Goal: Task Accomplishment & Management: Manage account settings

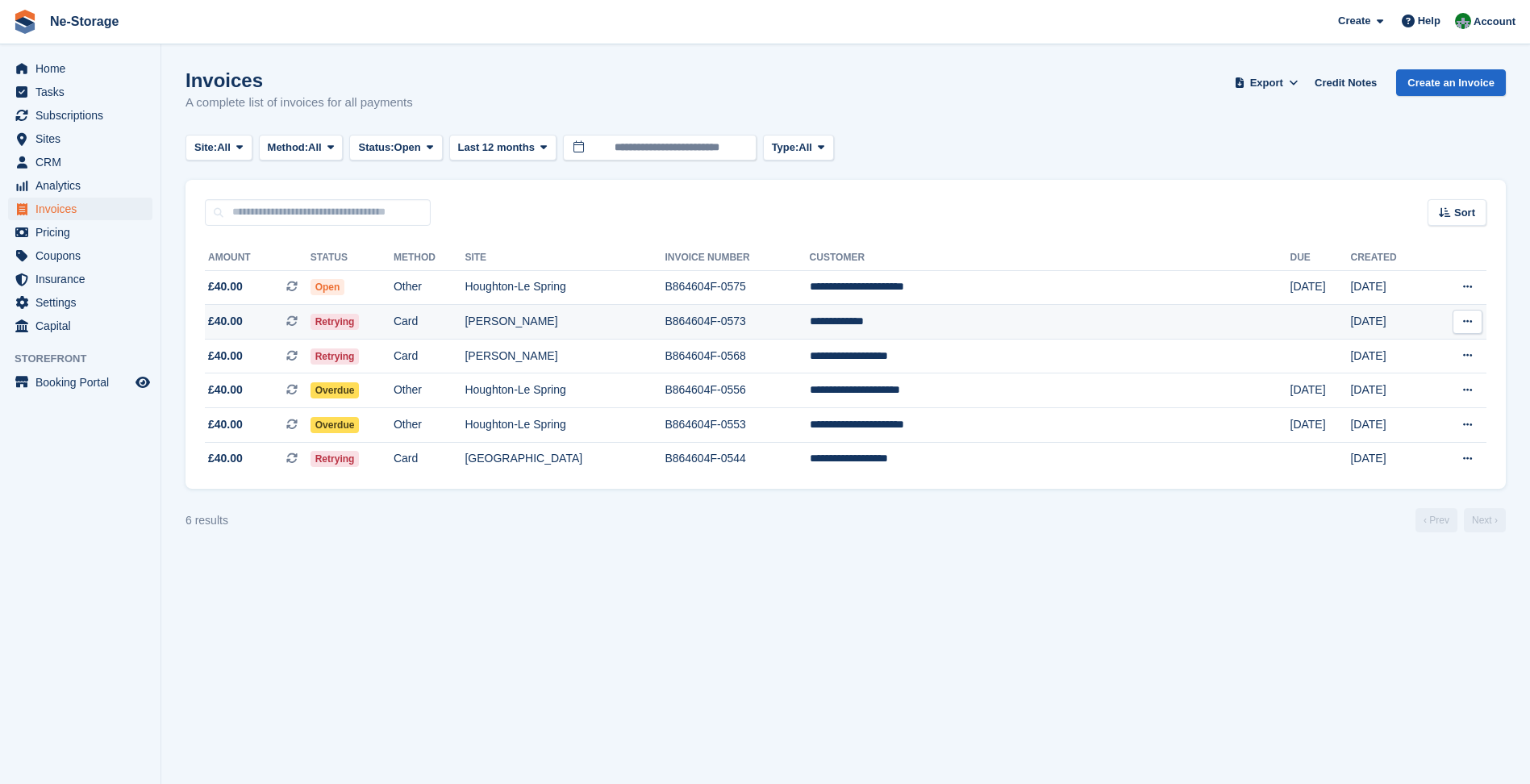
click at [809, 332] on td "B864604F-0573" at bounding box center [737, 321] width 145 height 35
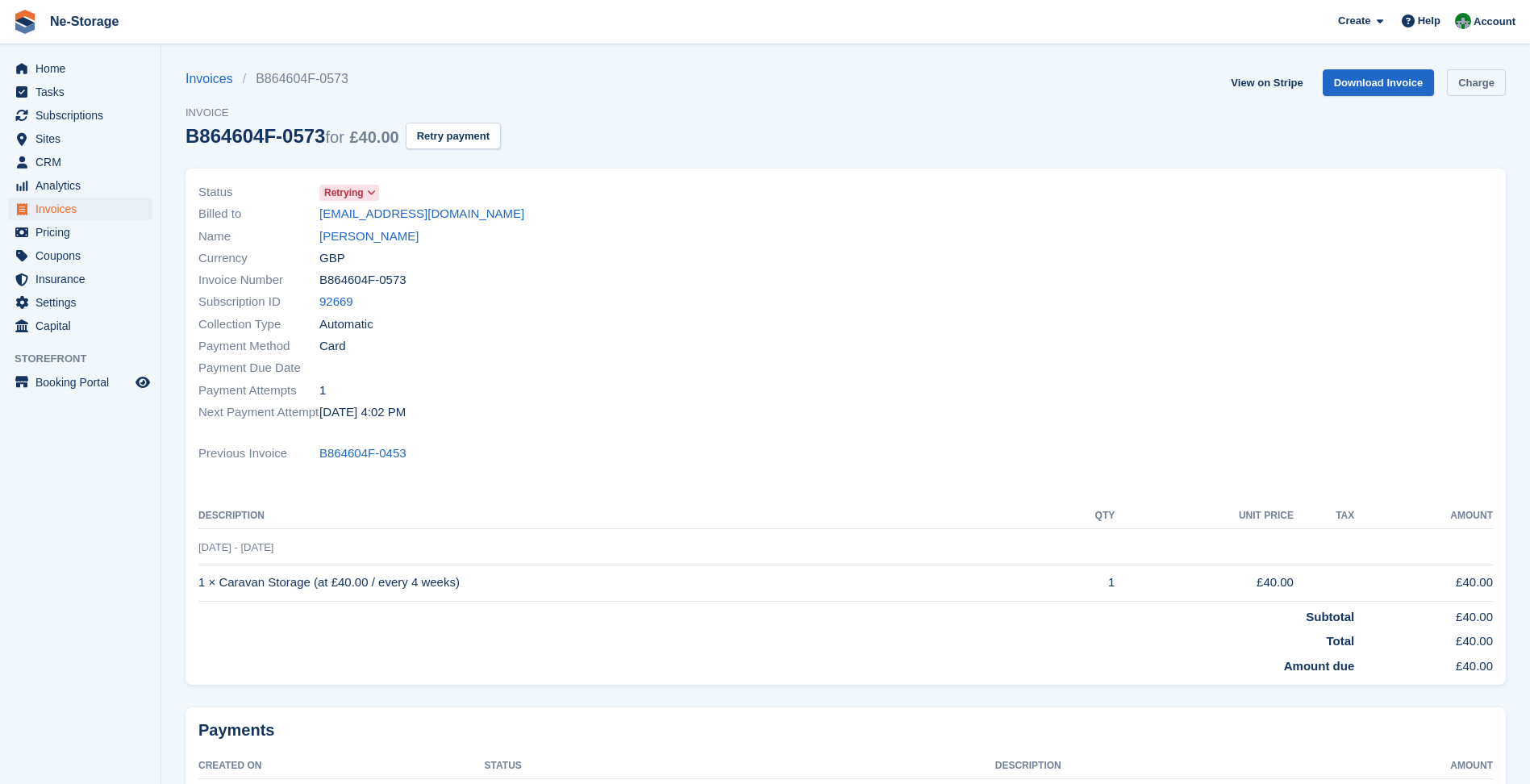
click at [1491, 82] on link "Charge" at bounding box center [1477, 83] width 59 height 27
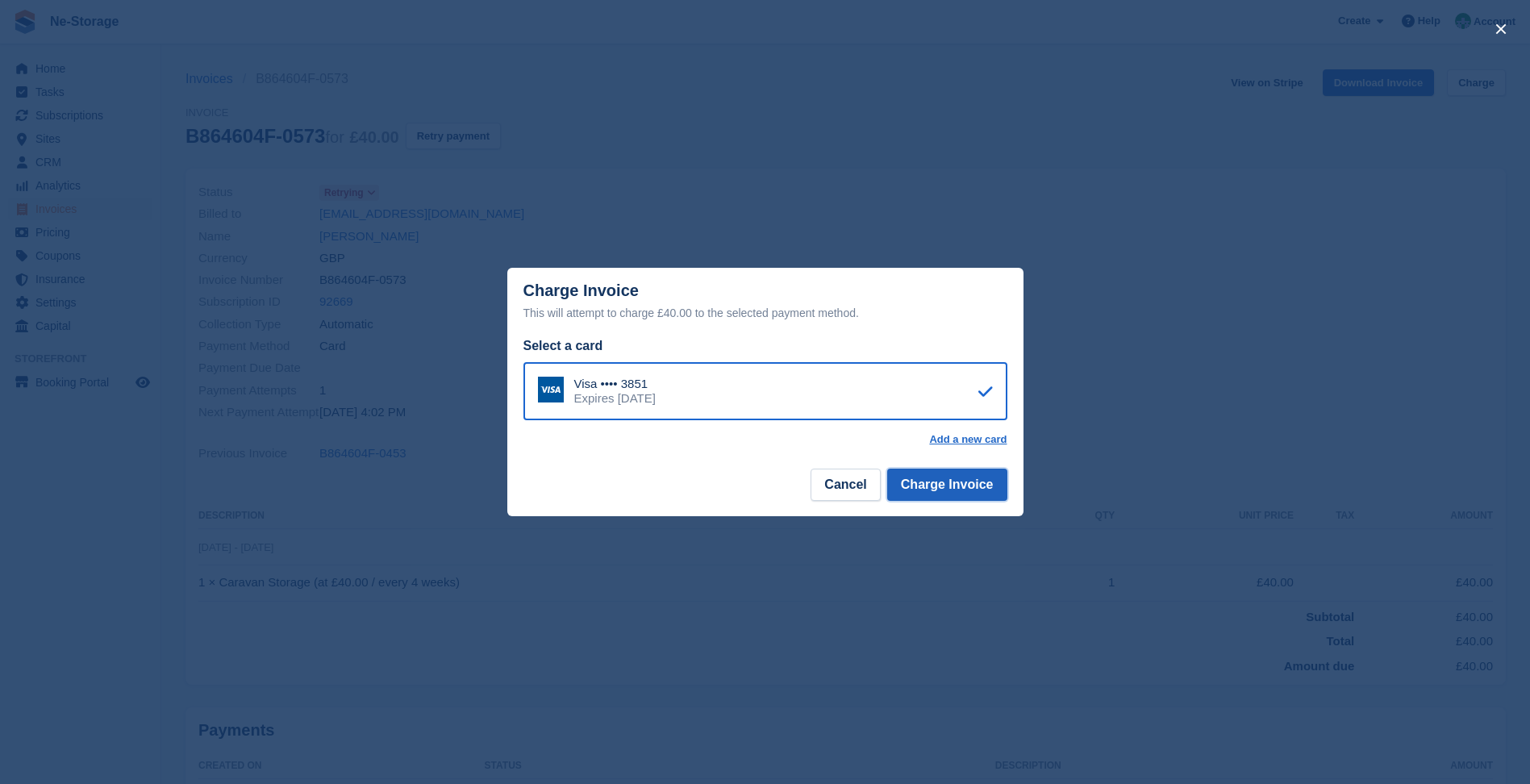
click at [965, 479] on button "Charge Invoice" at bounding box center [947, 485] width 120 height 32
drag, startPoint x: 578, startPoint y: 265, endPoint x: 432, endPoint y: 207, distance: 157.1
drag, startPoint x: 432, startPoint y: 207, endPoint x: 511, endPoint y: 115, distance: 121.3
click at [511, 115] on div "close" at bounding box center [765, 392] width 1530 height 784
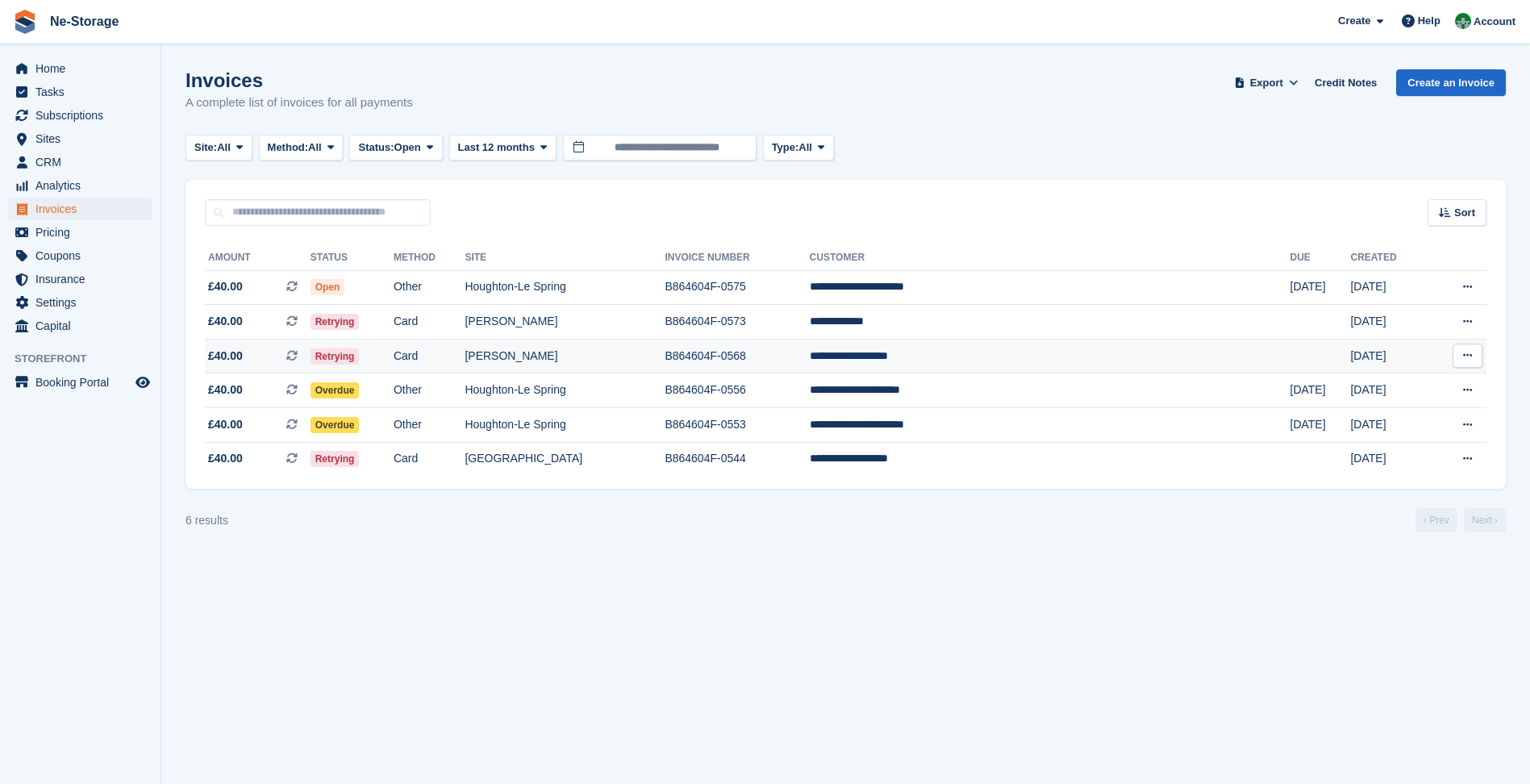
click at [630, 354] on td "[PERSON_NAME]" at bounding box center [564, 356] width 200 height 35
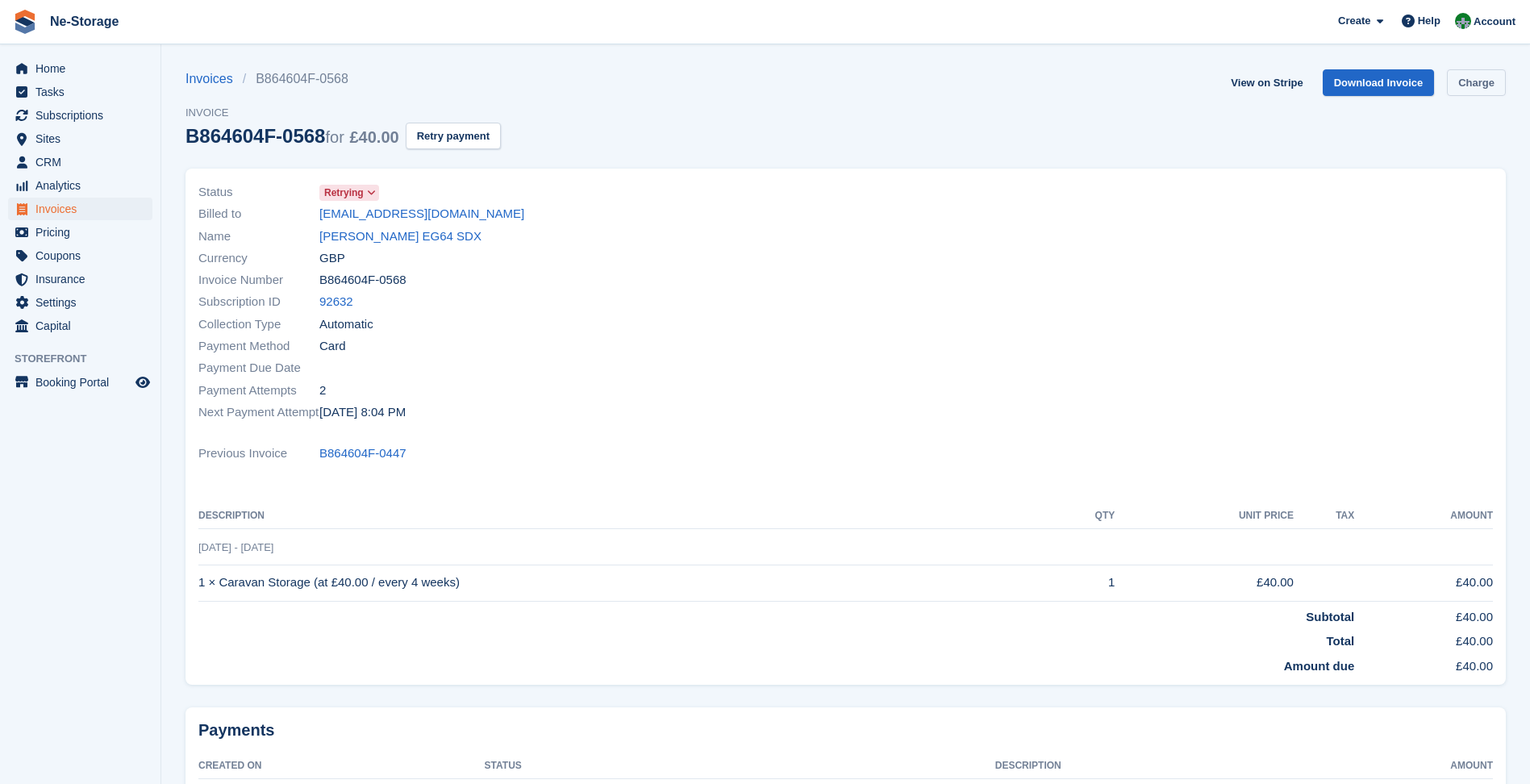
click at [1473, 92] on link "Charge" at bounding box center [1477, 83] width 59 height 27
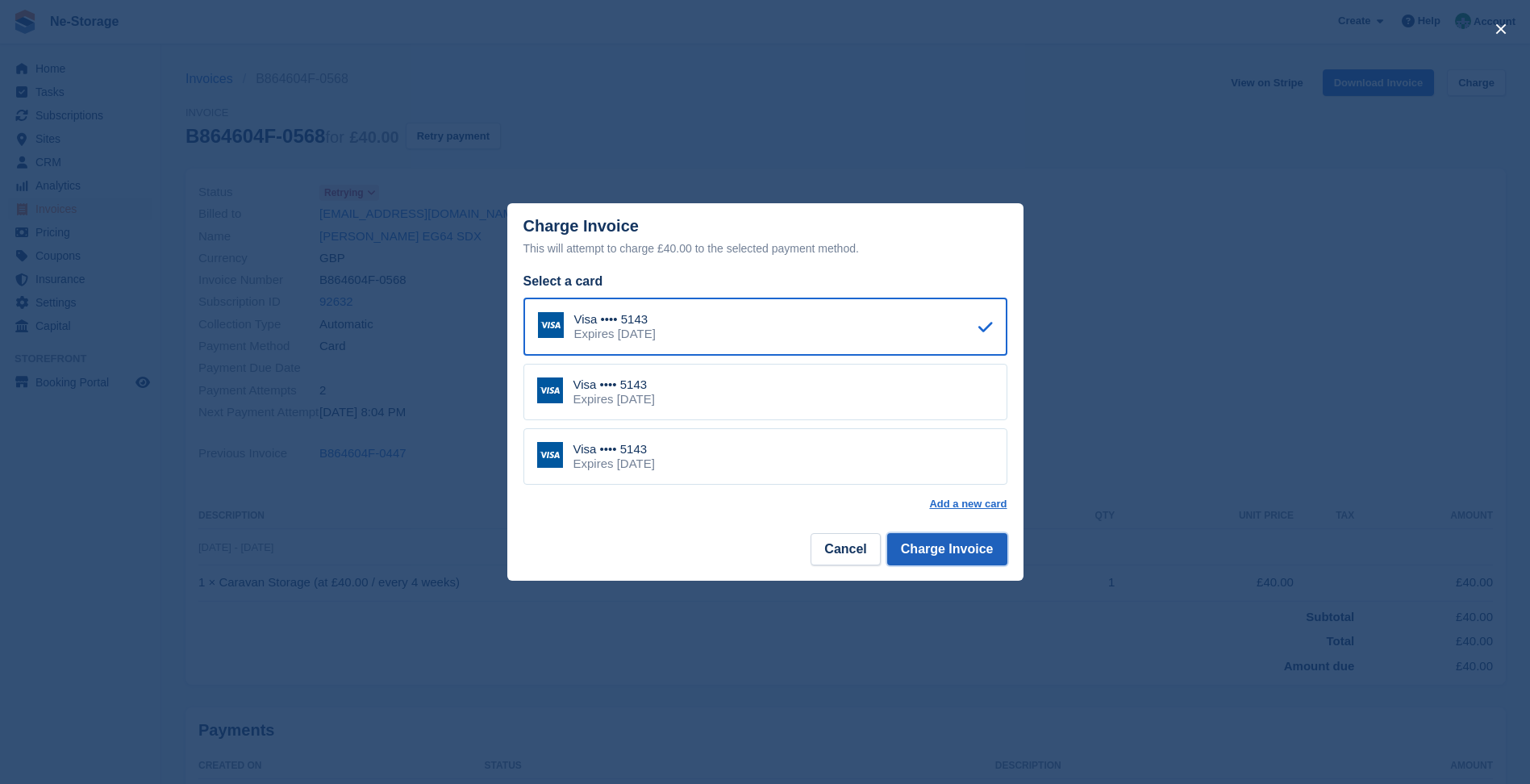
click at [929, 554] on button "Charge Invoice" at bounding box center [947, 550] width 120 height 32
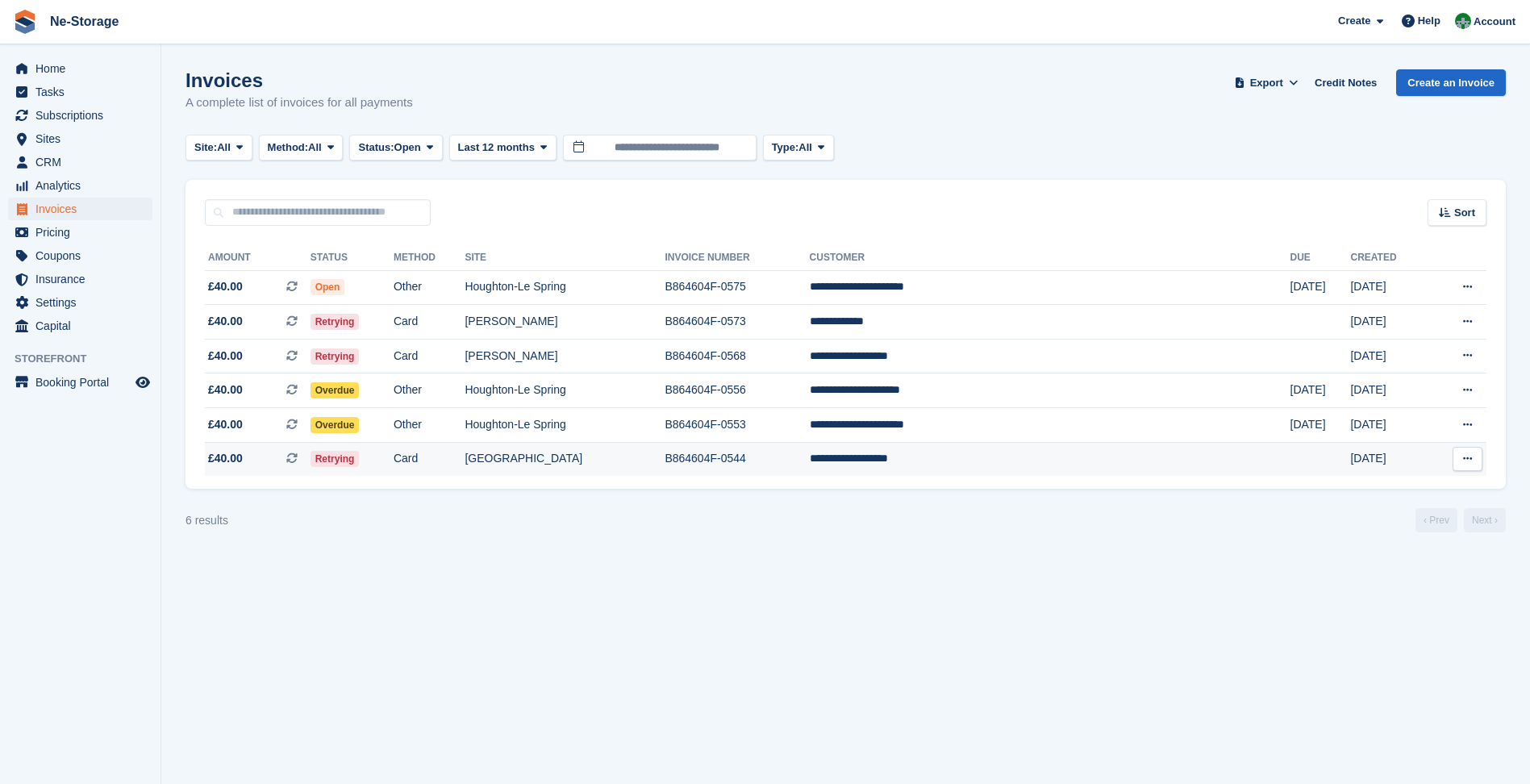
click at [665, 455] on td "[GEOGRAPHIC_DATA]" at bounding box center [564, 459] width 200 height 34
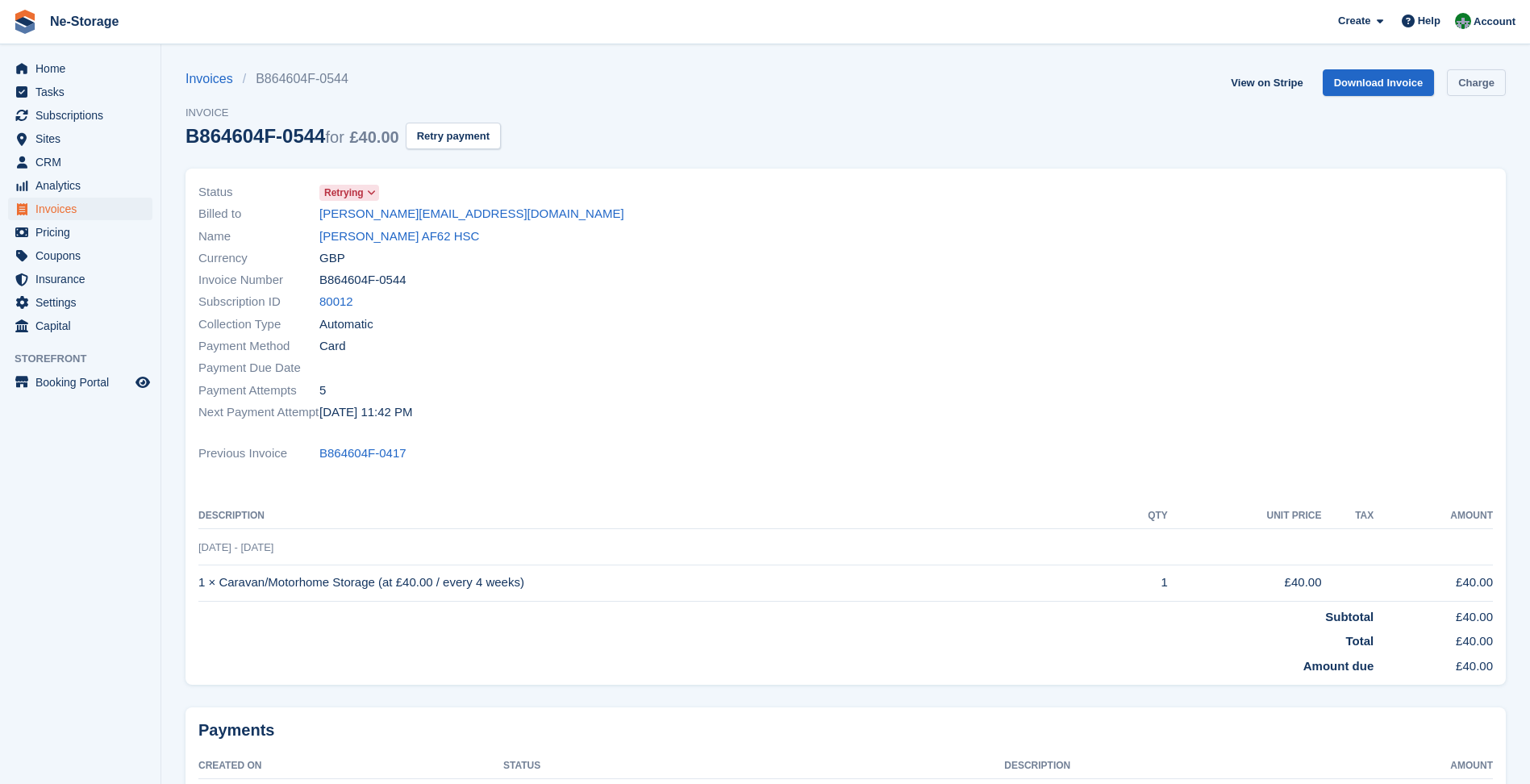
click at [1463, 92] on link "Charge" at bounding box center [1477, 83] width 59 height 27
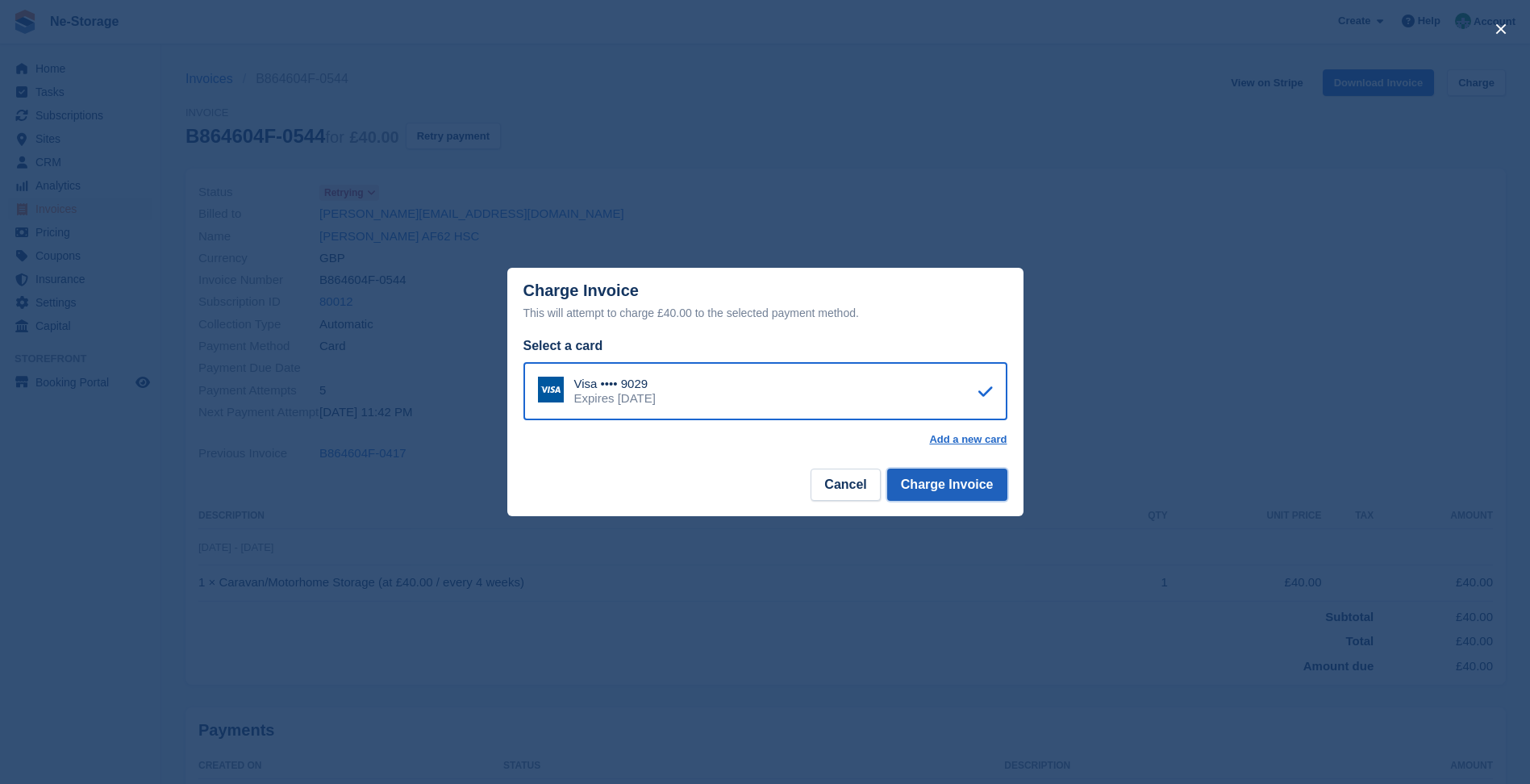
click at [986, 487] on button "Charge Invoice" at bounding box center [947, 485] width 120 height 32
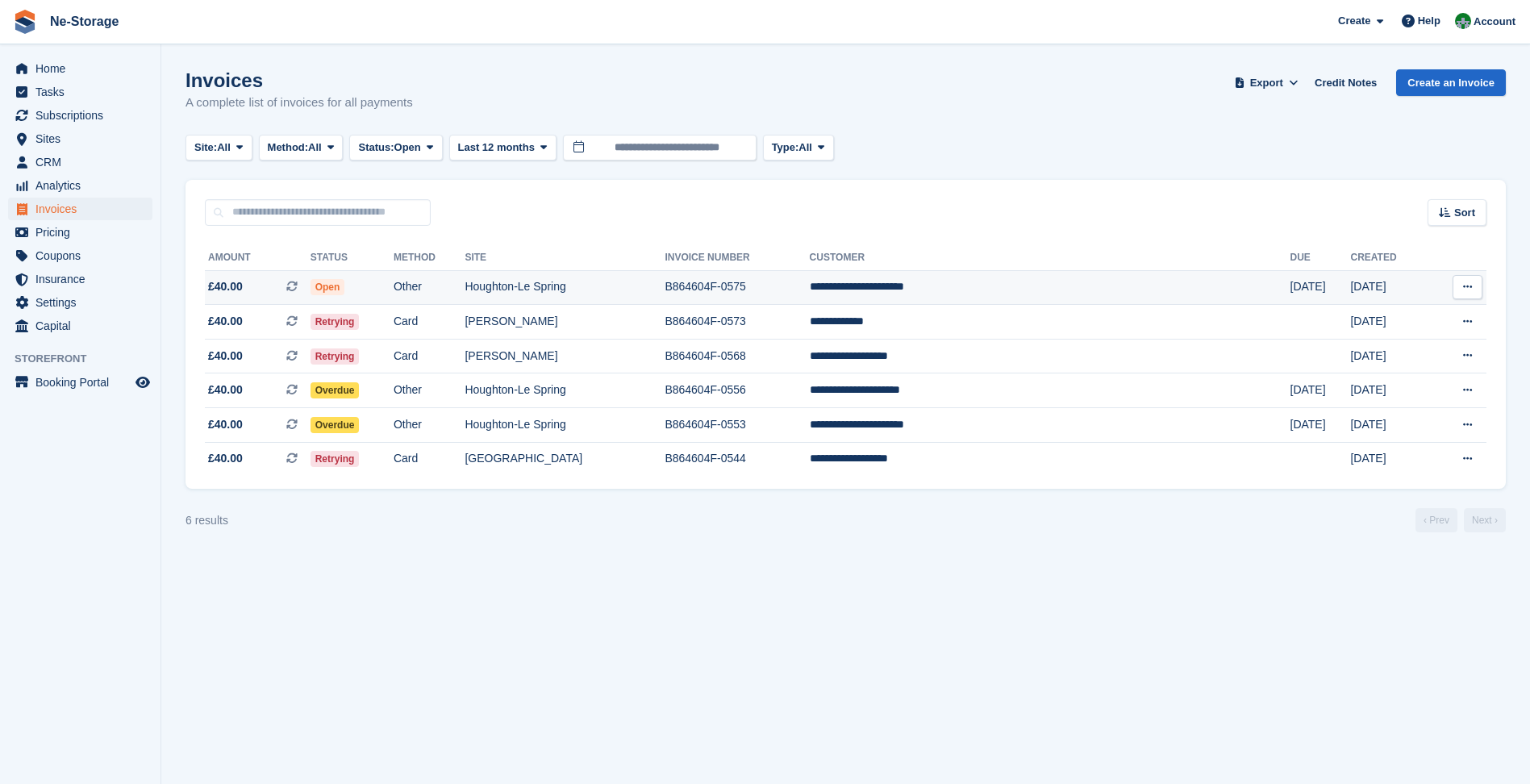
click at [809, 297] on td "B864604F-0575" at bounding box center [737, 287] width 145 height 35
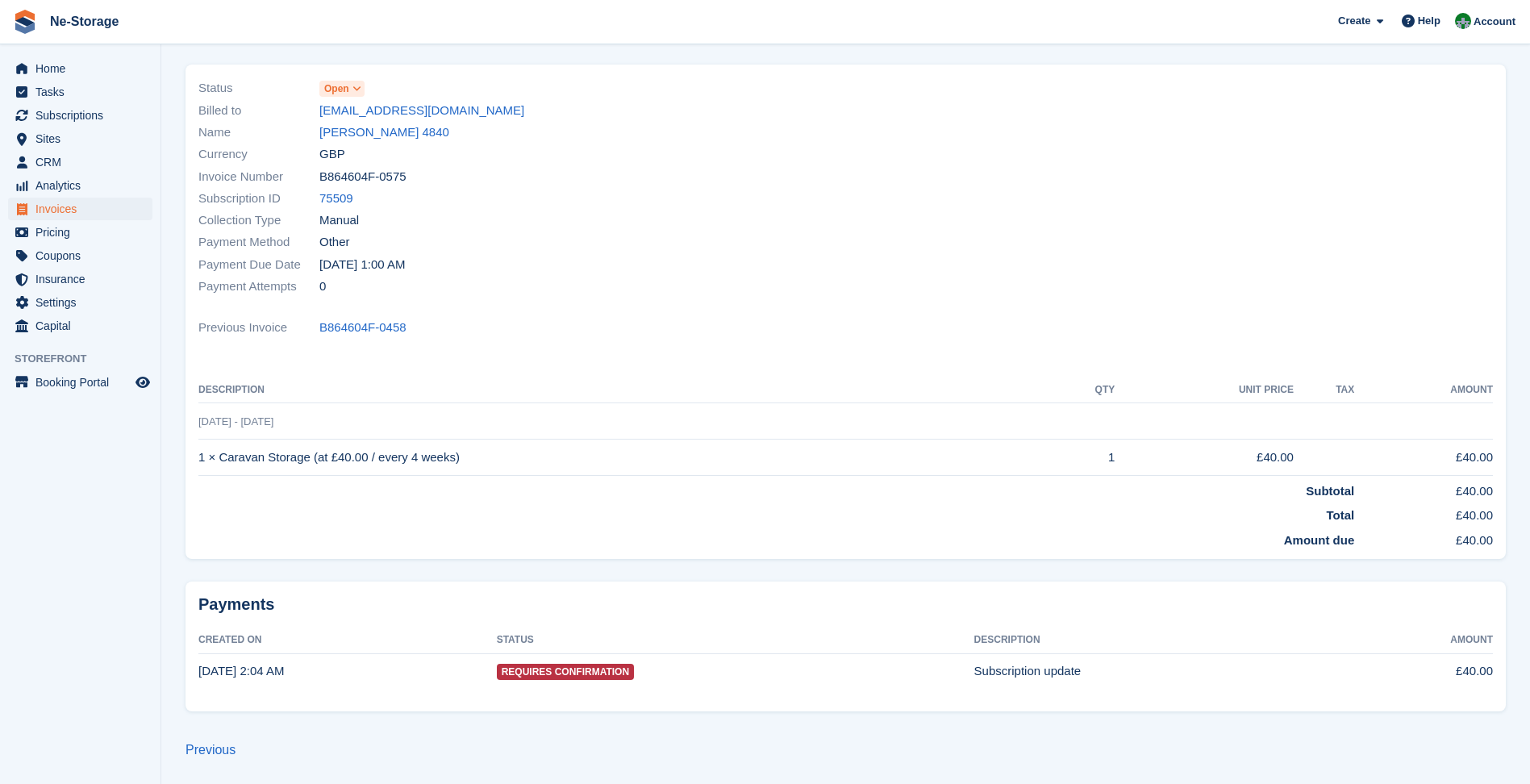
scroll to position [19, 0]
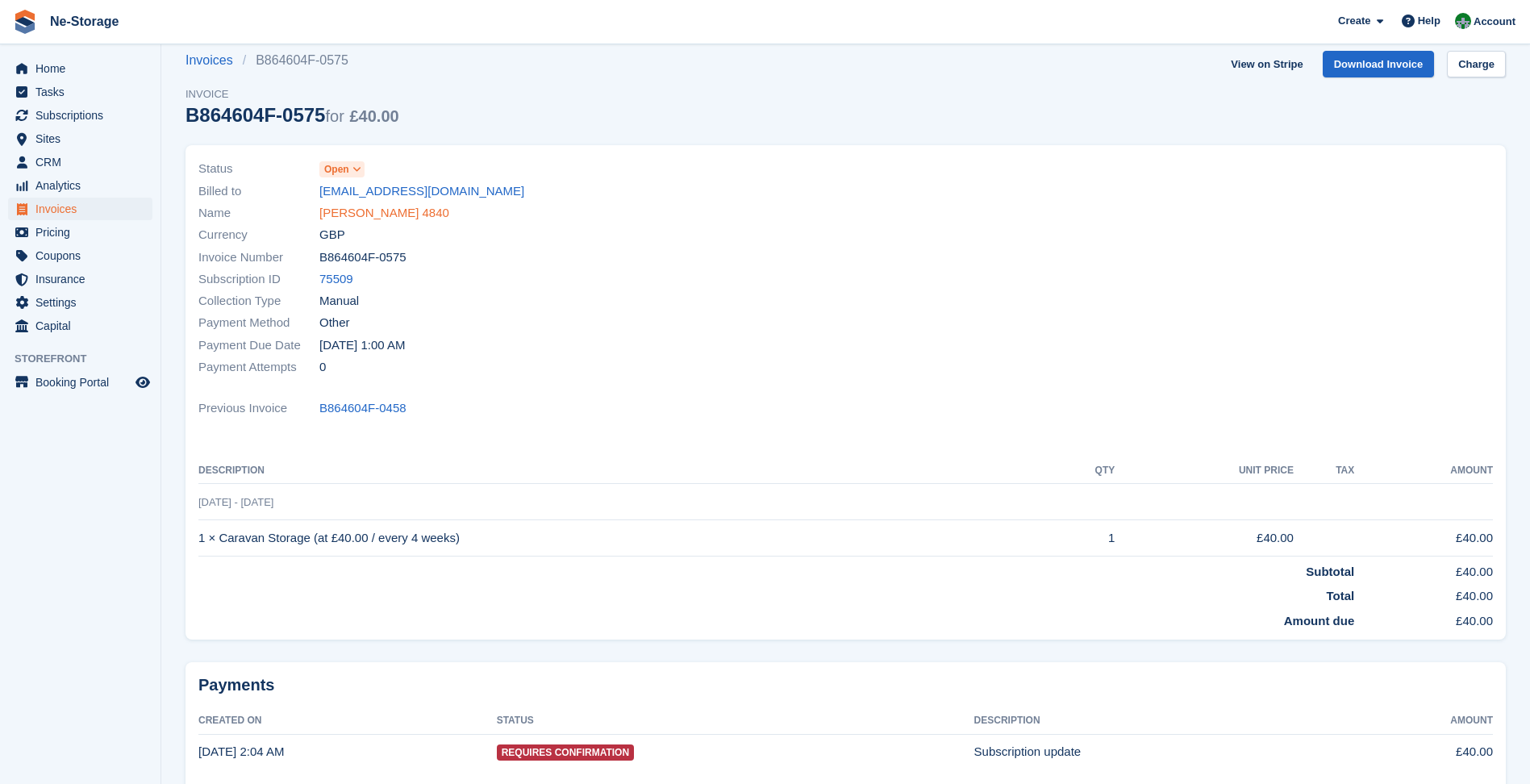
click at [427, 221] on link "[PERSON_NAME] 4840" at bounding box center [384, 213] width 130 height 19
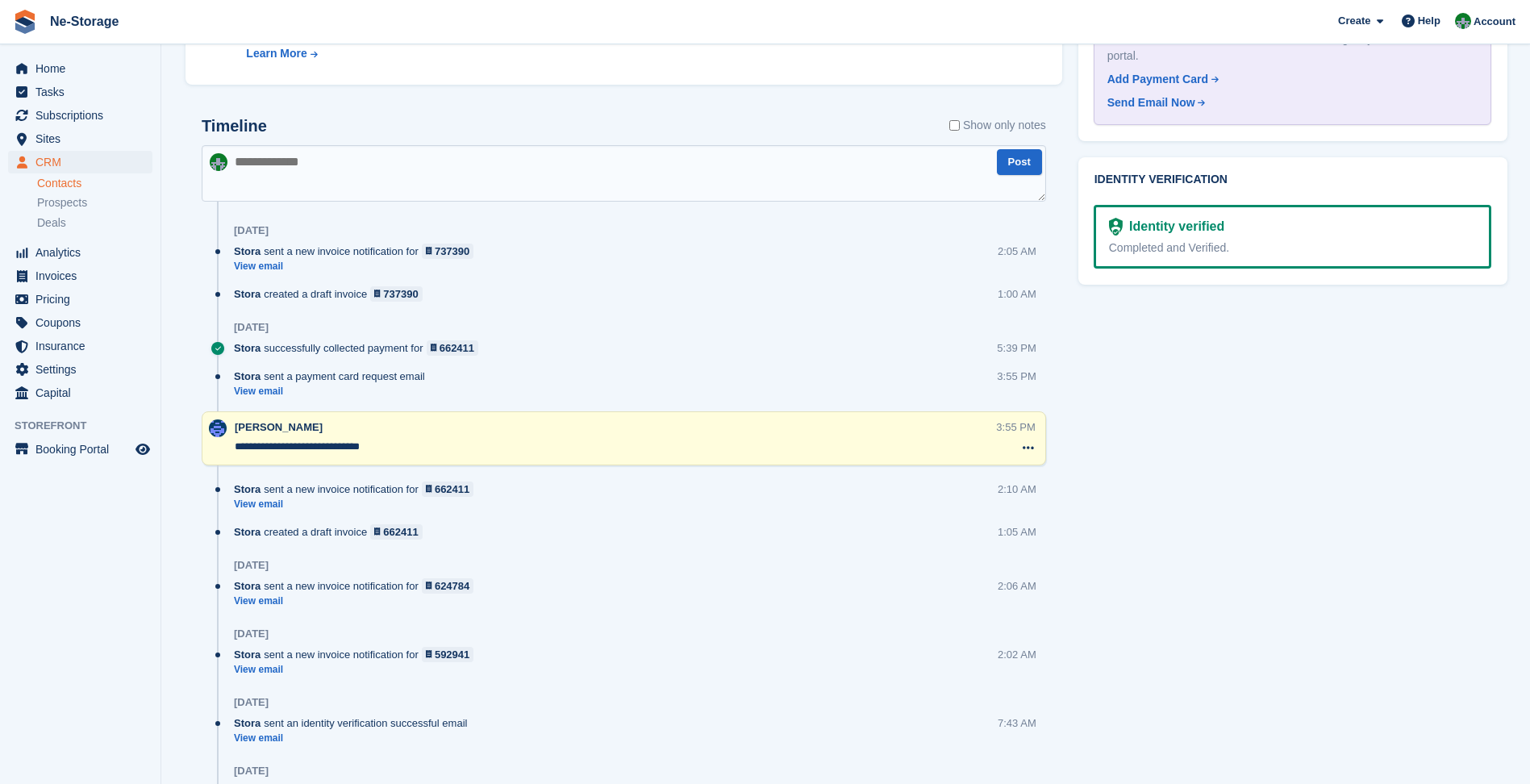
scroll to position [1049, 0]
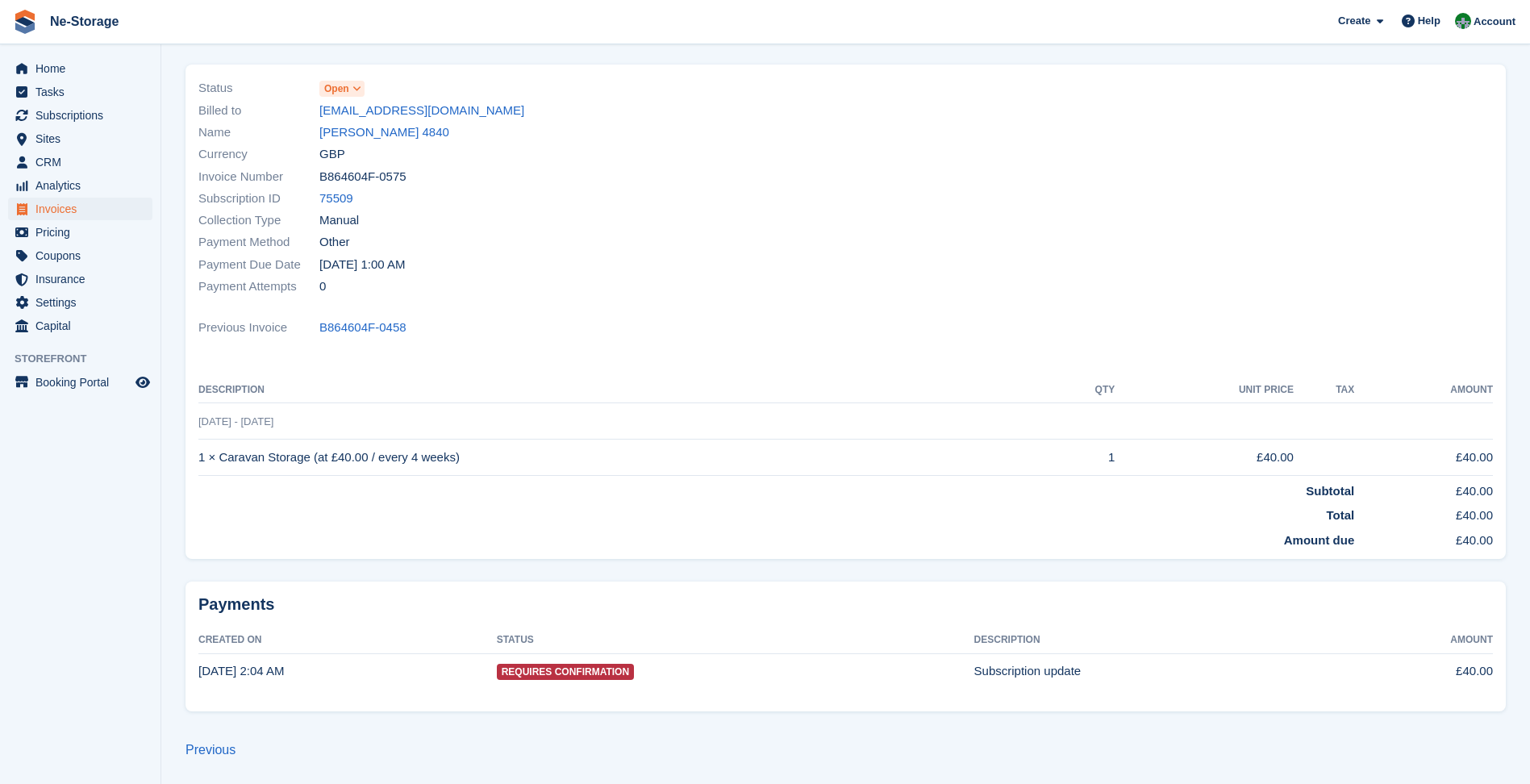
scroll to position [19, 0]
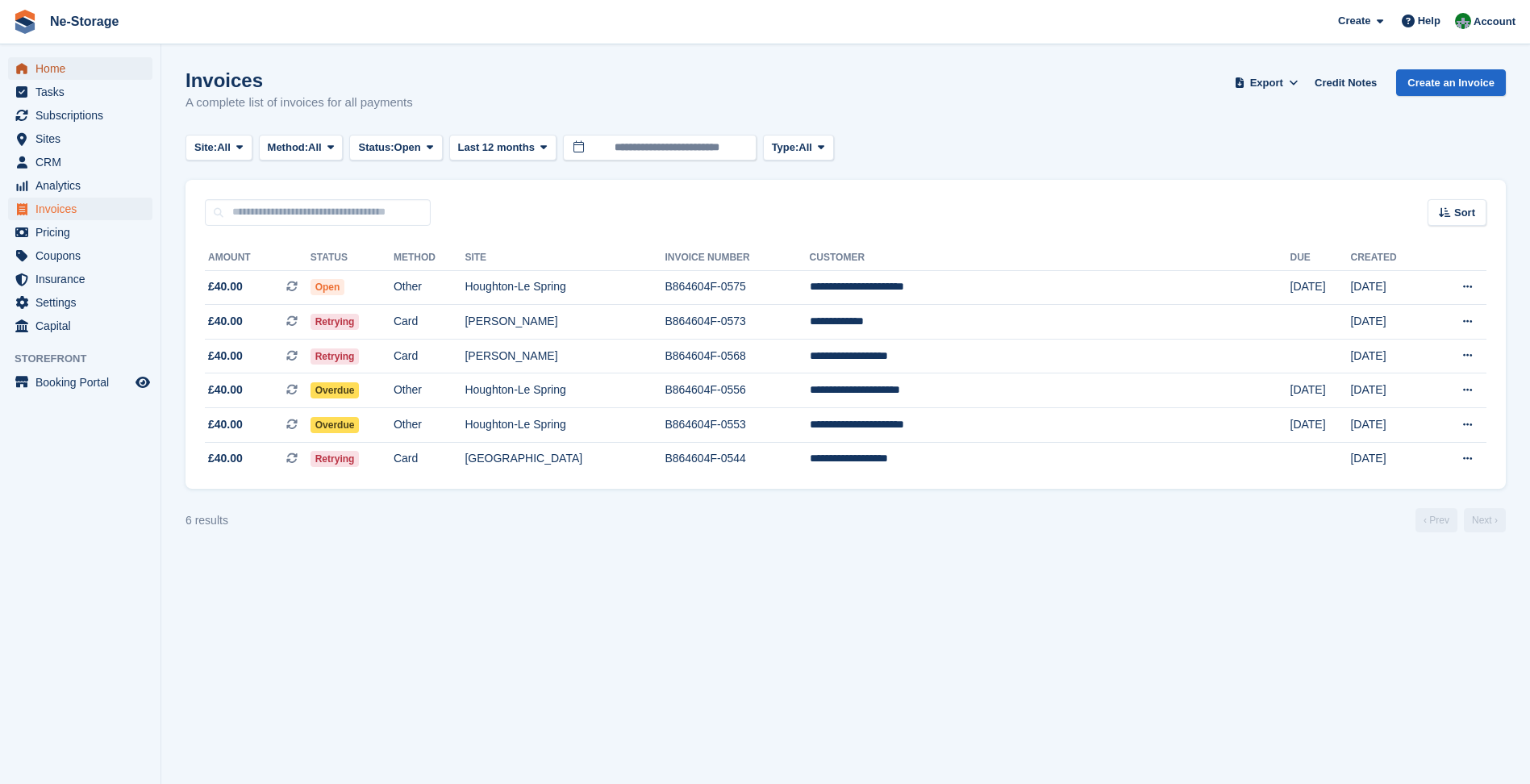
click at [71, 62] on span "Home" at bounding box center [83, 68] width 97 height 22
